Goal: Information Seeking & Learning: Learn about a topic

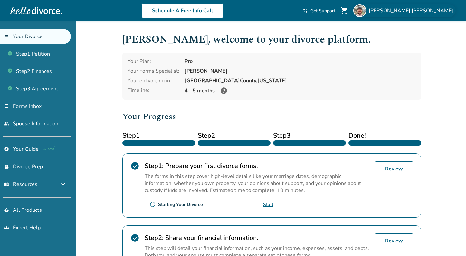
click at [435, 9] on span "[PERSON_NAME]" at bounding box center [412, 10] width 87 height 7
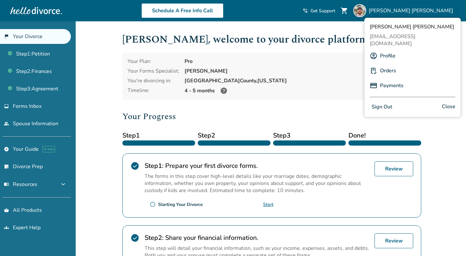
click at [388, 67] on link "Orders" at bounding box center [388, 70] width 16 height 12
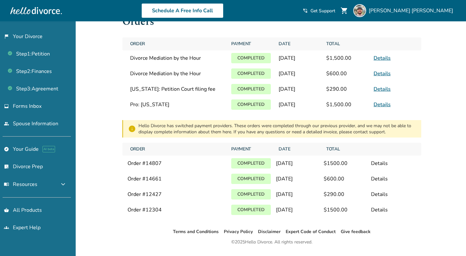
scroll to position [18, 0]
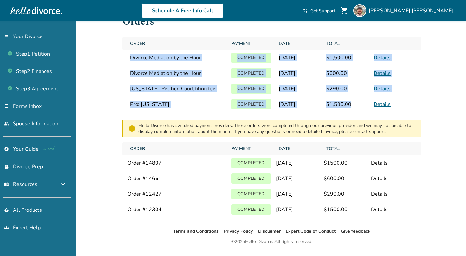
drag, startPoint x: 359, startPoint y: 113, endPoint x: 130, endPoint y: 61, distance: 235.3
click at [130, 61] on div "Order Payment Date Total Divorce Mediation by the Hour Completed [DATE] $1,500.…" at bounding box center [271, 74] width 299 height 75
copy div "Divorce Mediation by the Hour Completed [DATE] $1,500.00 Details Divorce Mediat…"
drag, startPoint x: 33, startPoint y: 166, endPoint x: 43, endPoint y: 90, distance: 77.0
click at [42, 89] on link "Step 3 : Agreement" at bounding box center [35, 88] width 71 height 15
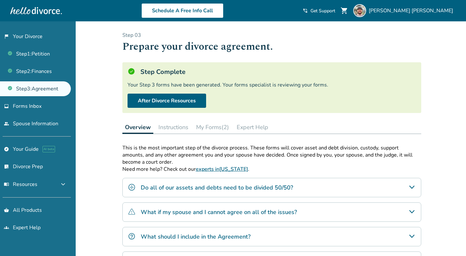
click at [335, 11] on span "Get Support" at bounding box center [323, 11] width 25 height 6
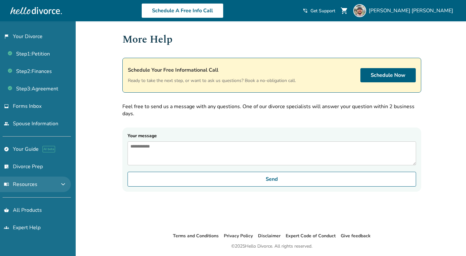
click at [31, 185] on span "menu_book Resources" at bounding box center [21, 183] width 34 height 7
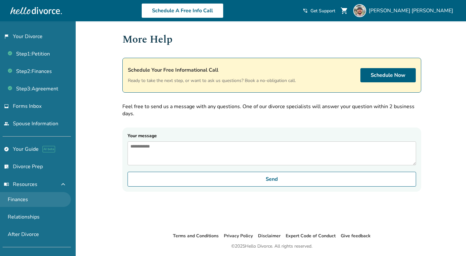
click at [30, 201] on link "Finances" at bounding box center [35, 199] width 71 height 15
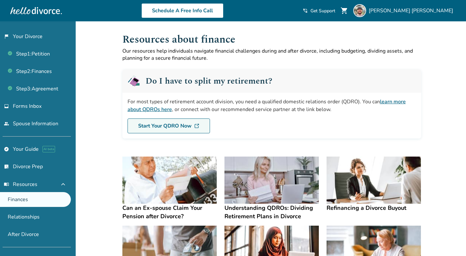
click at [176, 125] on link "Start Your QDRO Now" at bounding box center [169, 125] width 82 height 15
